Goal: Task Accomplishment & Management: Complete application form

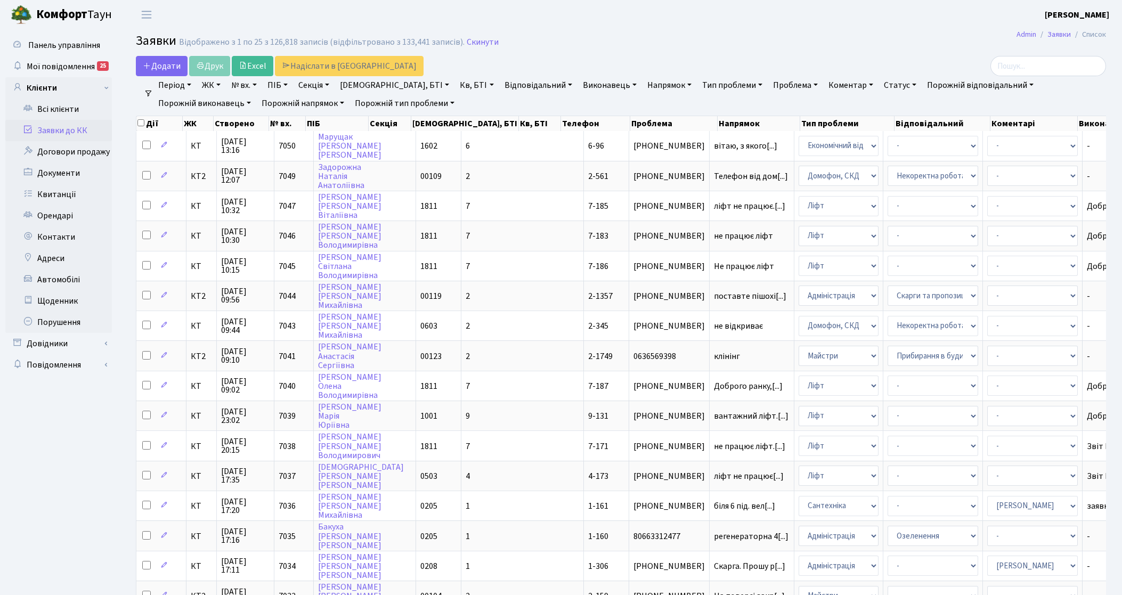
select select "25"
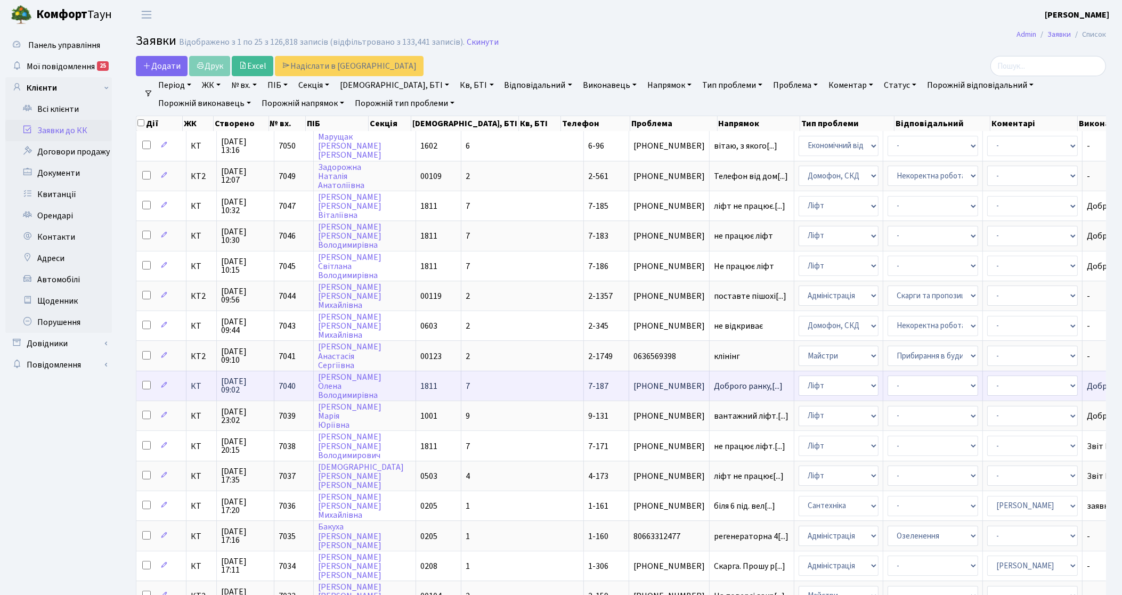
click at [193, 387] on td "КТ" at bounding box center [202, 386] width 30 height 30
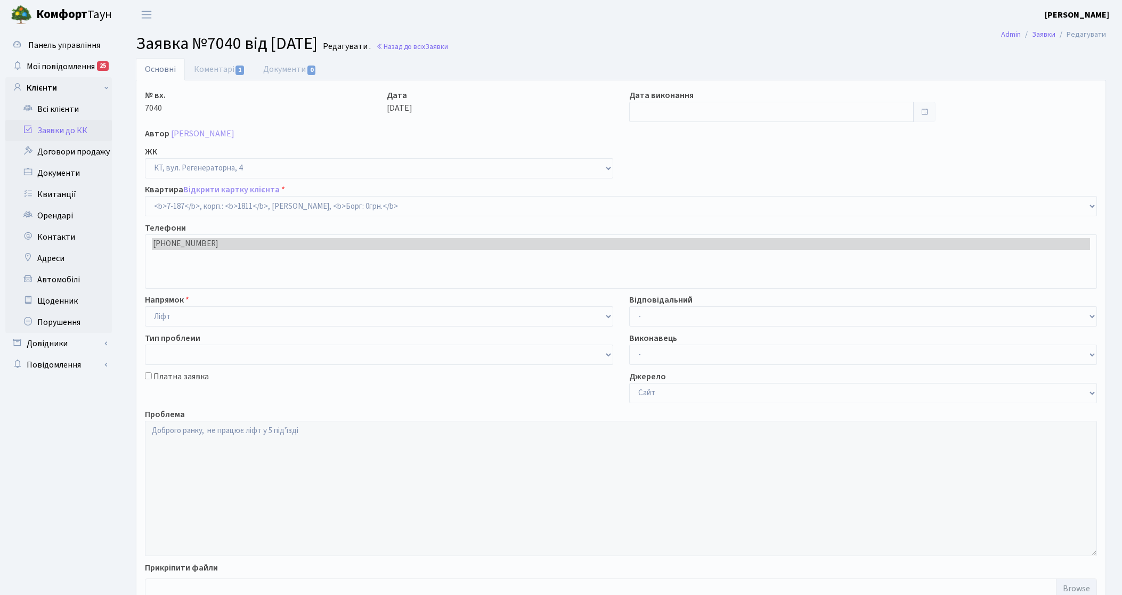
select select "5028"
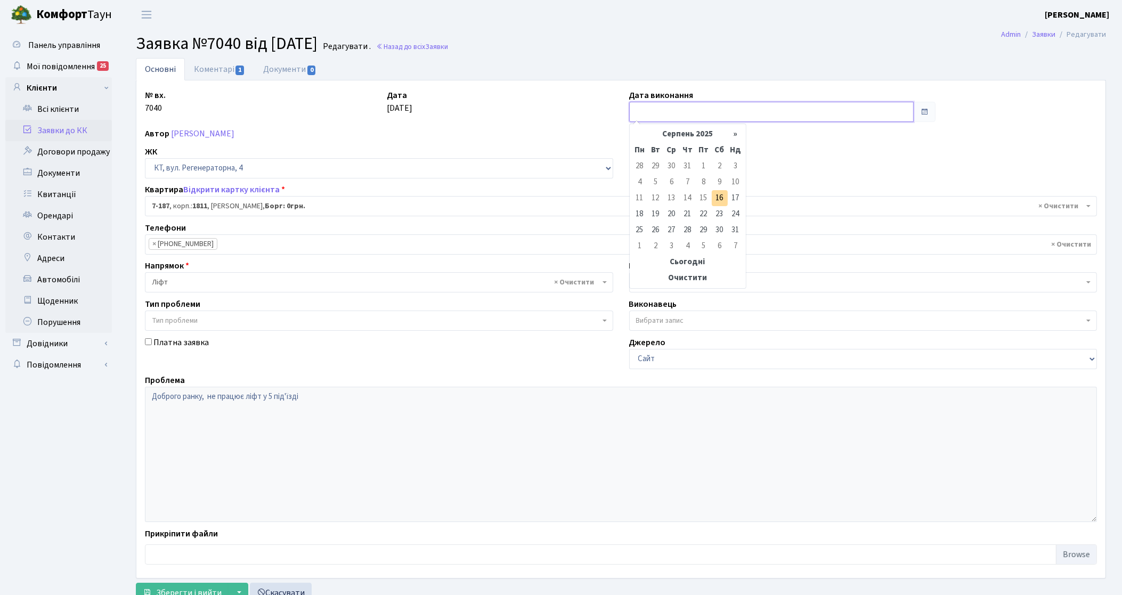
click at [681, 108] on input "text" at bounding box center [771, 112] width 285 height 20
click at [723, 201] on td "16" at bounding box center [720, 198] width 16 height 16
type input "[DATE]"
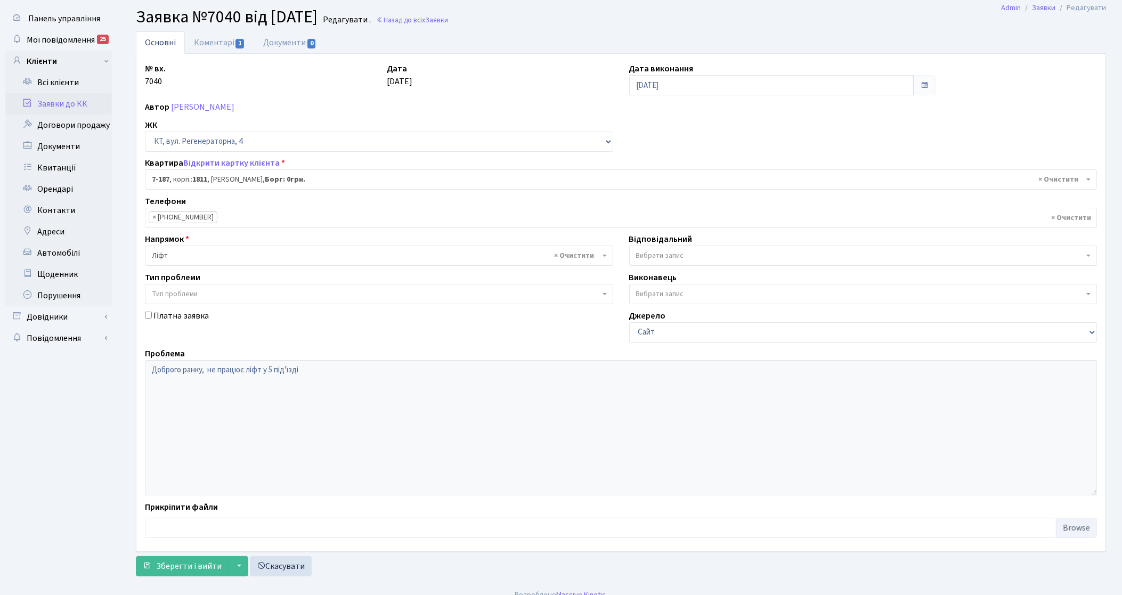
scroll to position [41, 0]
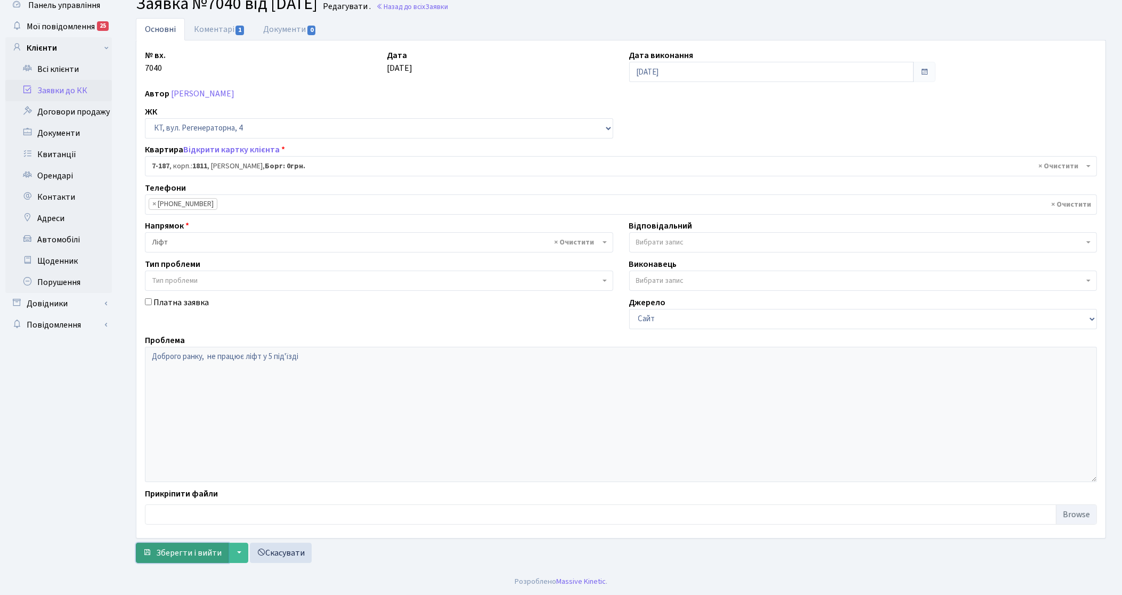
click at [168, 555] on span "Зберегти і вийти" at bounding box center [189, 553] width 66 height 12
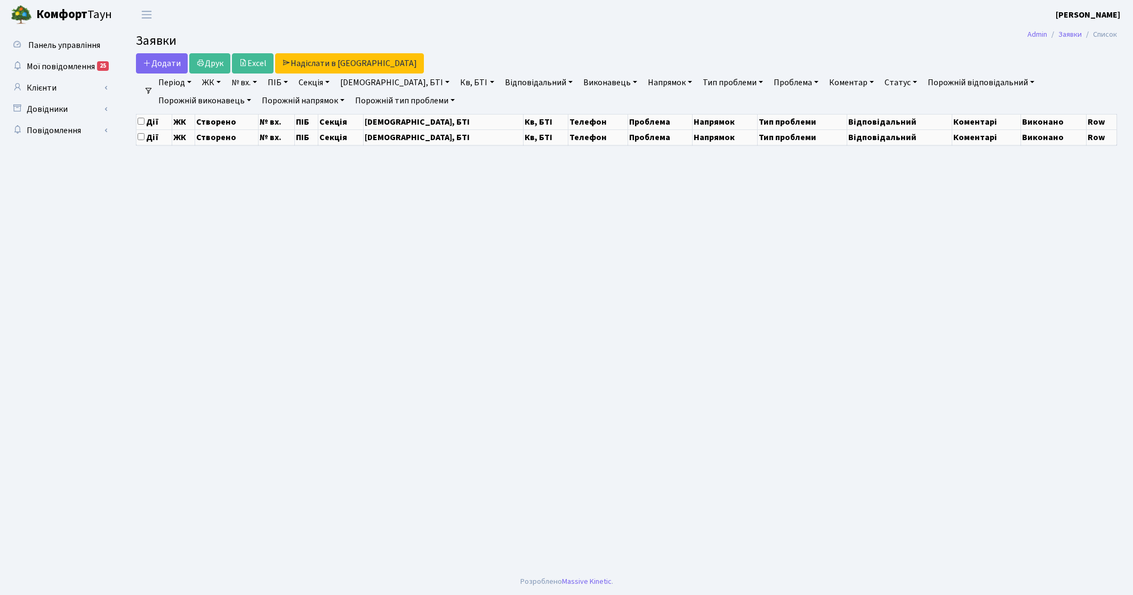
select select "25"
